Goal: Task Accomplishment & Management: Manage account settings

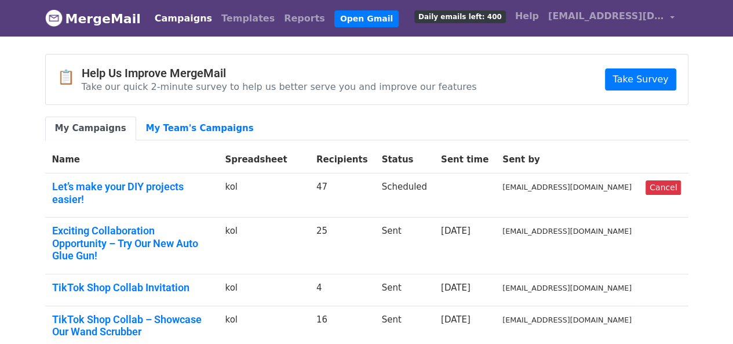
click at [198, 17] on link "Campaigns" at bounding box center [183, 18] width 67 height 23
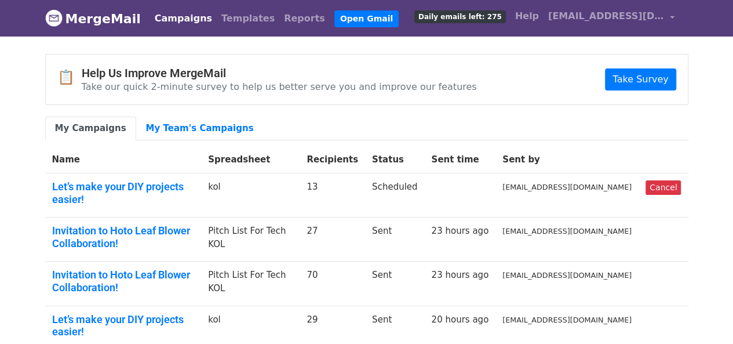
click at [103, 127] on link "My Campaigns" at bounding box center [90, 128] width 91 height 24
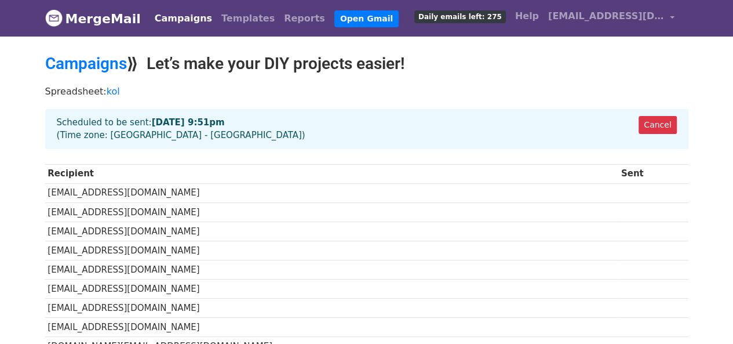
click at [154, 123] on strong "Sep 16 at 9:51pm" at bounding box center [188, 122] width 73 height 10
click at [100, 188] on td "kubrabinyatzada@gmail.com" at bounding box center [331, 192] width 573 height 19
click at [268, 202] on td "sierrall84@gmail.com" at bounding box center [331, 211] width 573 height 19
